Goal: Information Seeking & Learning: Learn about a topic

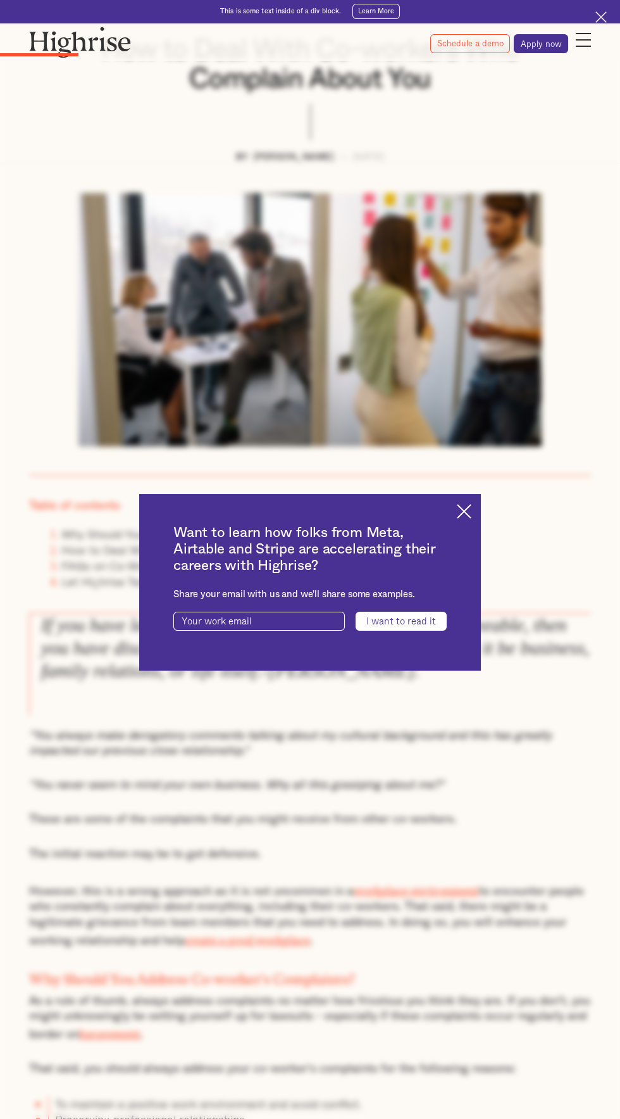
scroll to position [201, 0]
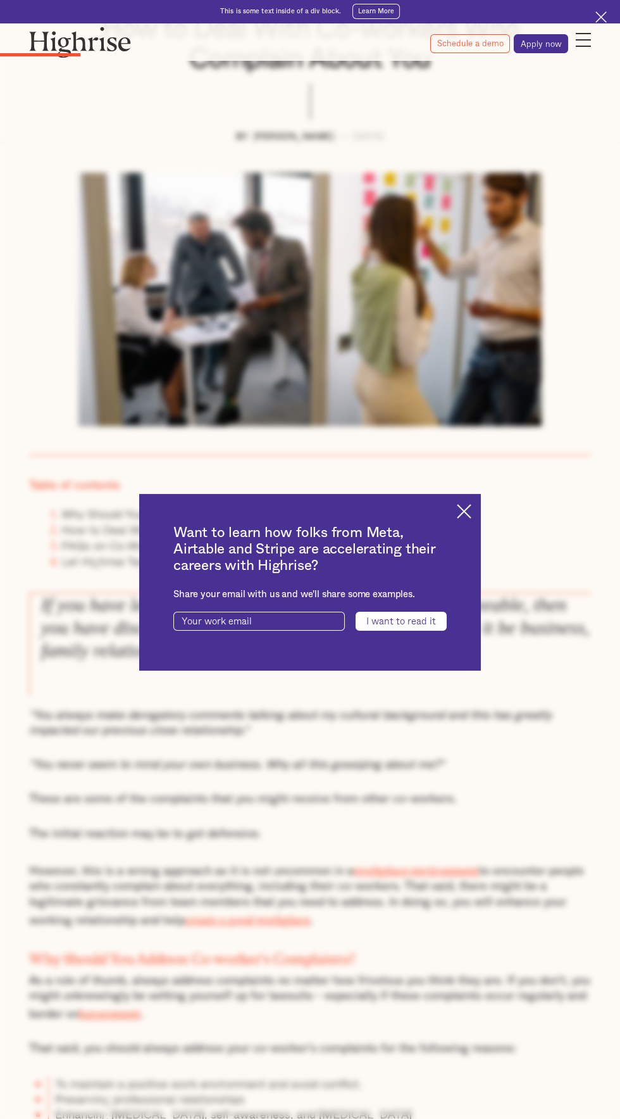
click at [510, 568] on div "Want to learn how folks from Meta, Airtable and Stripe are accelerating their c…" at bounding box center [310, 582] width 620 height 1119
click at [506, 568] on div "Want to learn how folks from Meta, Airtable and Stripe are accelerating their c…" at bounding box center [310, 582] width 620 height 1119
click at [464, 518] on img at bounding box center [464, 511] width 15 height 15
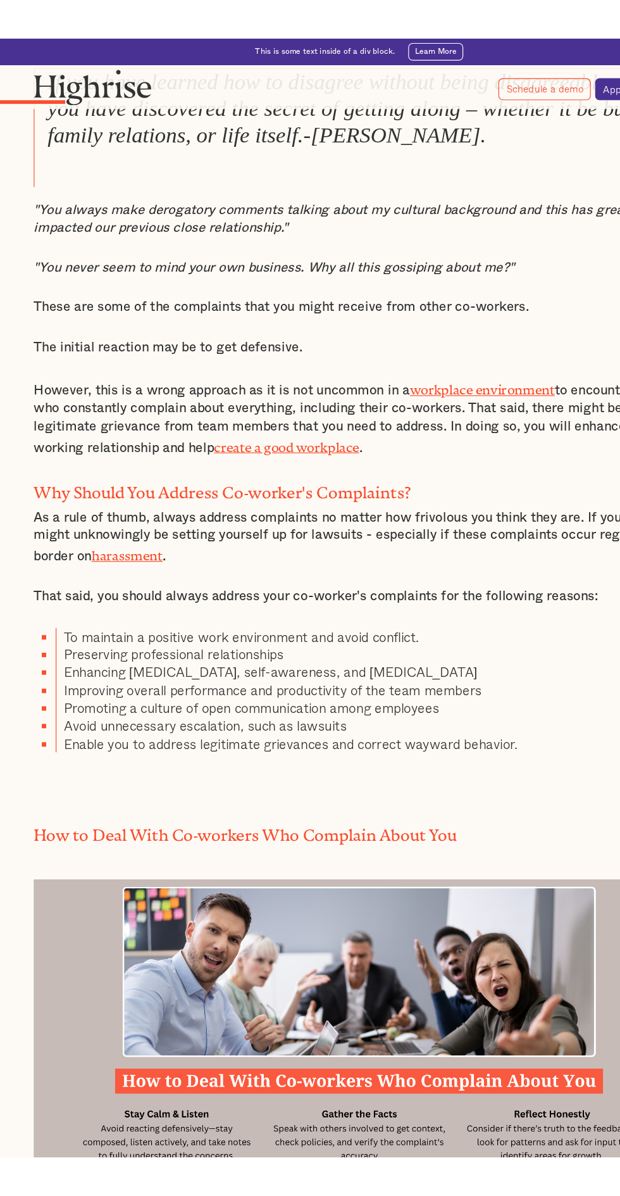
scroll to position [0, 0]
